Goal: Task Accomplishment & Management: Manage account settings

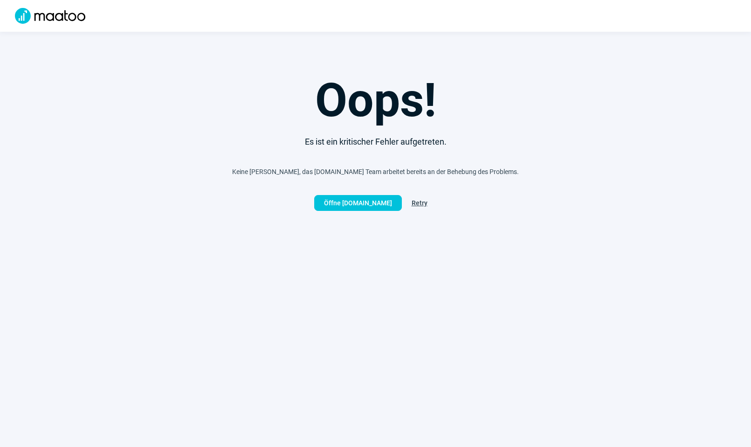
click at [418, 204] on span "Retry" at bounding box center [420, 202] width 16 height 15
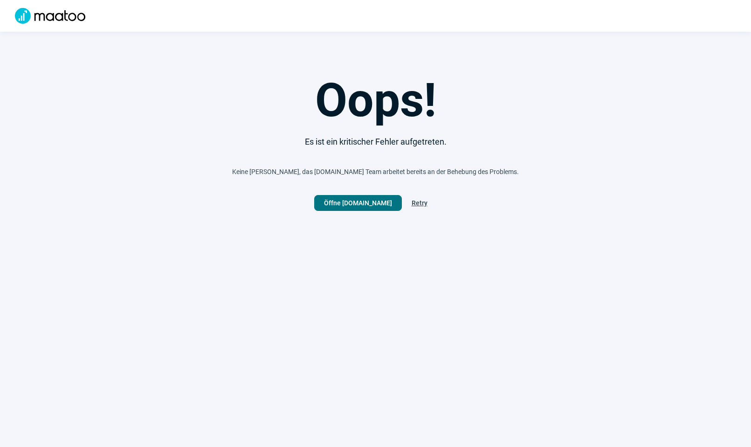
click at [374, 204] on span "Öffne [DOMAIN_NAME]" at bounding box center [358, 202] width 68 height 15
click at [418, 202] on span "Retry" at bounding box center [420, 202] width 16 height 15
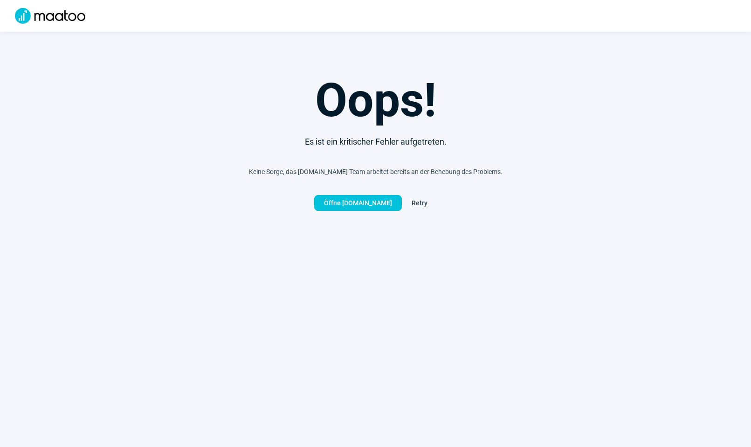
click at [418, 202] on span "Retry" at bounding box center [420, 202] width 16 height 15
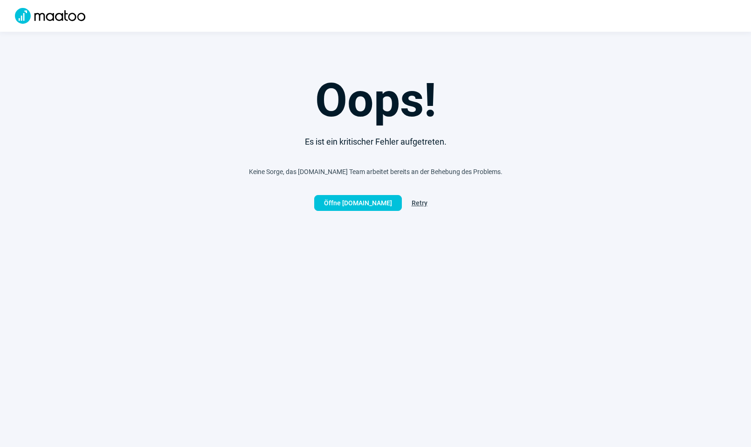
click at [418, 202] on span "Retry" at bounding box center [420, 202] width 16 height 15
click at [347, 203] on span "Öffne [DOMAIN_NAME]" at bounding box center [358, 202] width 68 height 15
click at [426, 202] on span "Retry" at bounding box center [420, 202] width 16 height 15
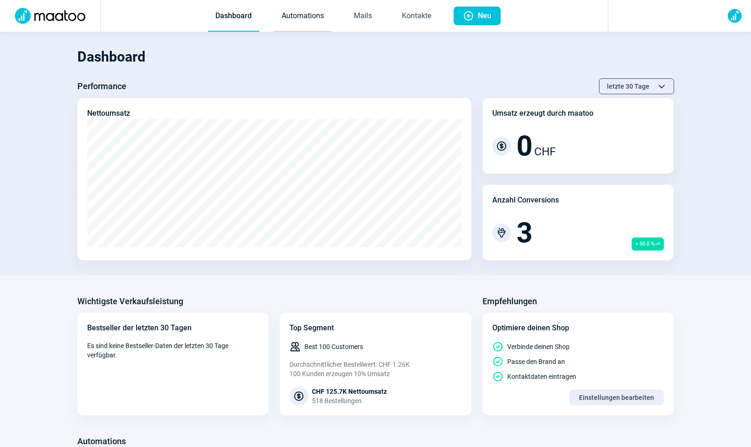
click at [307, 19] on link "Automations" at bounding box center [302, 16] width 57 height 31
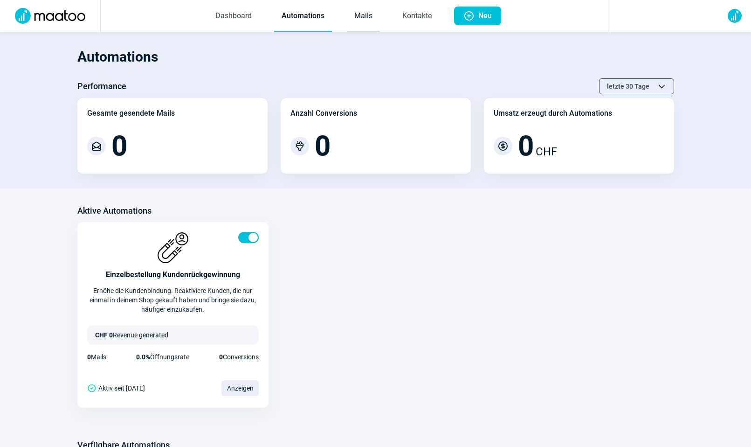
click at [360, 20] on link "Mails" at bounding box center [363, 16] width 33 height 31
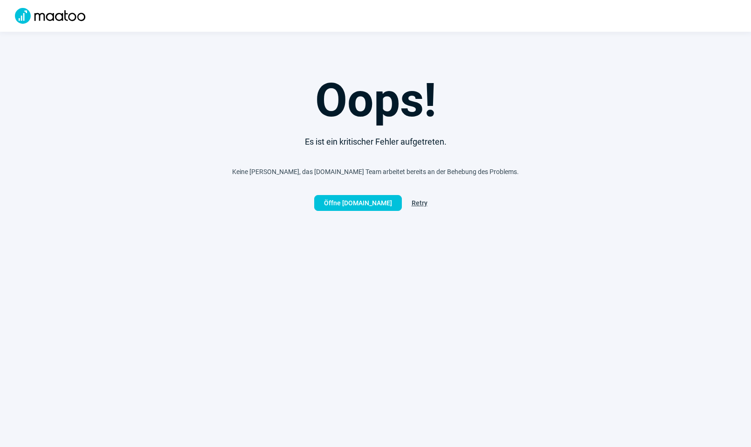
click at [419, 203] on span "Retry" at bounding box center [420, 202] width 16 height 15
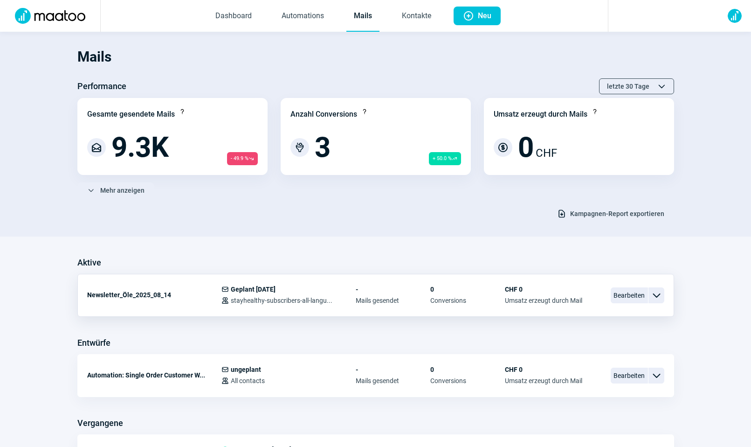
click at [628, 298] on span "Bearbeiten" at bounding box center [629, 295] width 37 height 16
